Goal: Task Accomplishment & Management: Manage account settings

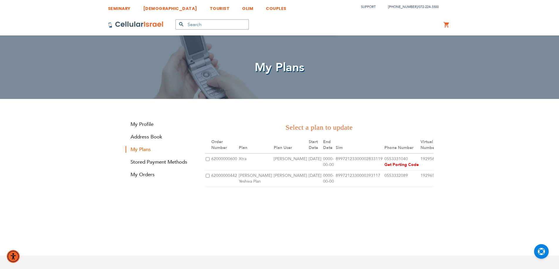
click at [231, 157] on td "62000000600" at bounding box center [224, 162] width 28 height 17
click at [230, 157] on td "62000000600" at bounding box center [224, 162] width 28 height 17
drag, startPoint x: 211, startPoint y: 158, endPoint x: 236, endPoint y: 159, distance: 24.4
click at [236, 159] on td "62000000600" at bounding box center [224, 162] width 28 height 17
copy td "62000000600"
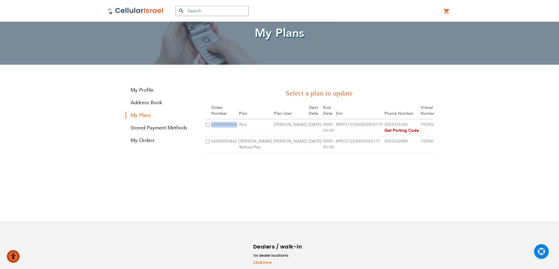
scroll to position [64, 0]
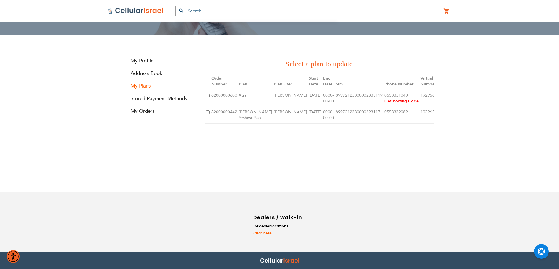
click at [391, 186] on div "SEMINARY YESHIVA TOURIST OLIM COUPLES Support (718) 289-0195 / 072-224-3300 My …" at bounding box center [279, 102] width 559 height 333
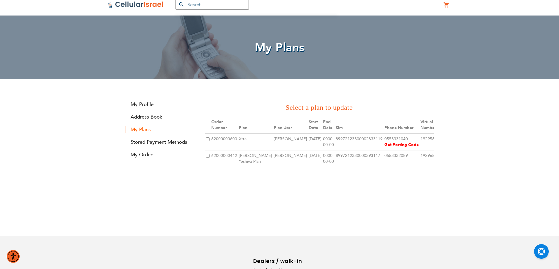
scroll to position [0, 0]
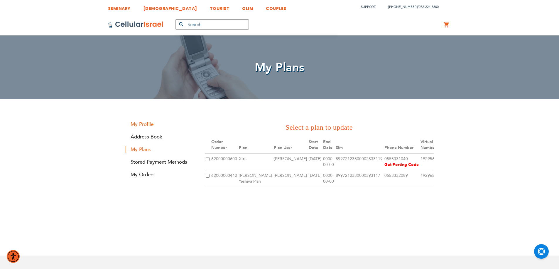
click at [145, 126] on link "My Profile" at bounding box center [160, 124] width 70 height 7
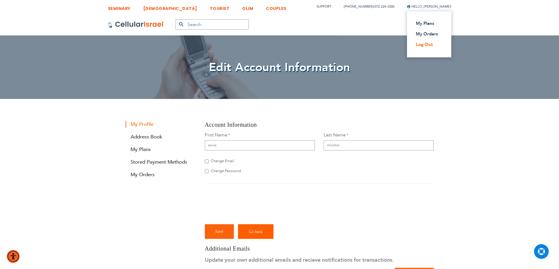
click at [427, 45] on link "Log Out" at bounding box center [426, 45] width 23 height 6
